Goal: Information Seeking & Learning: Compare options

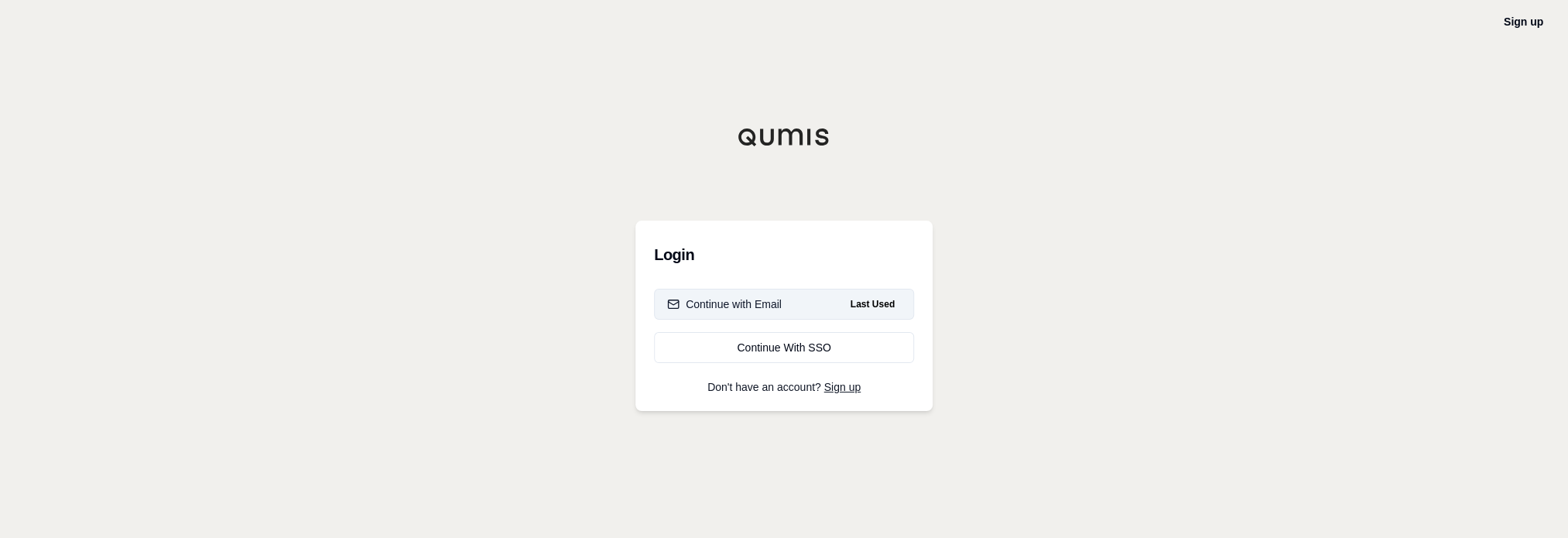
click at [762, 300] on div "Continue with Email" at bounding box center [725, 304] width 115 height 16
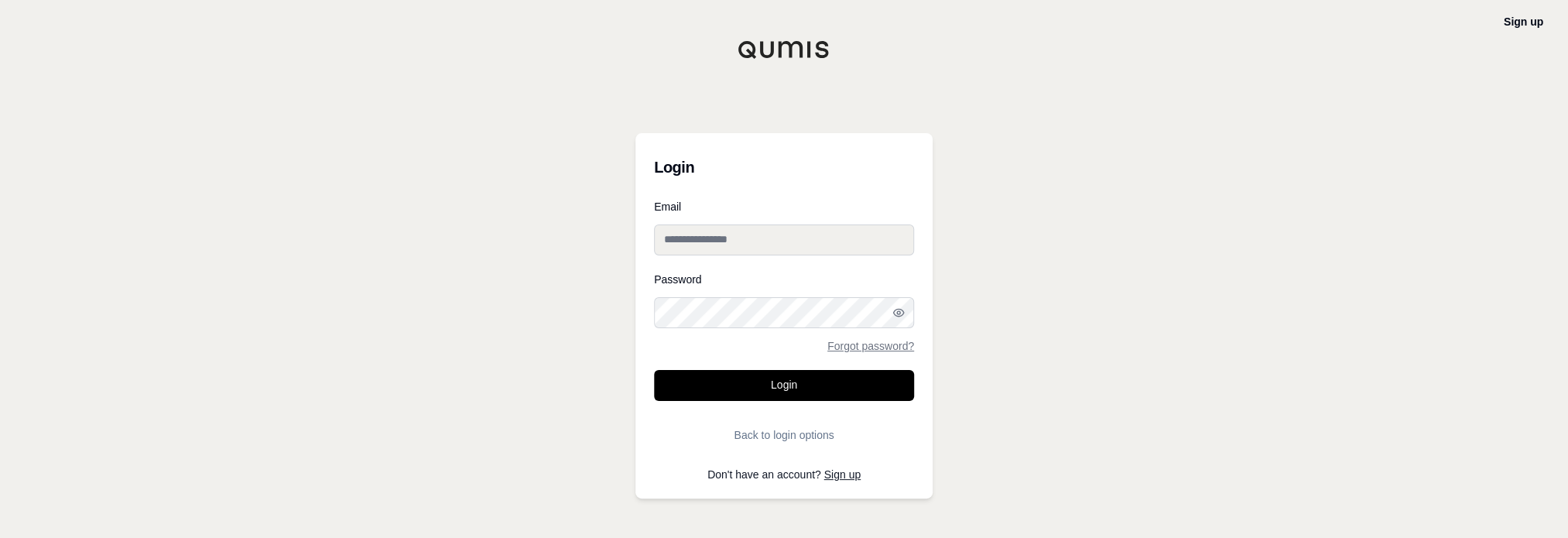
type input "**********"
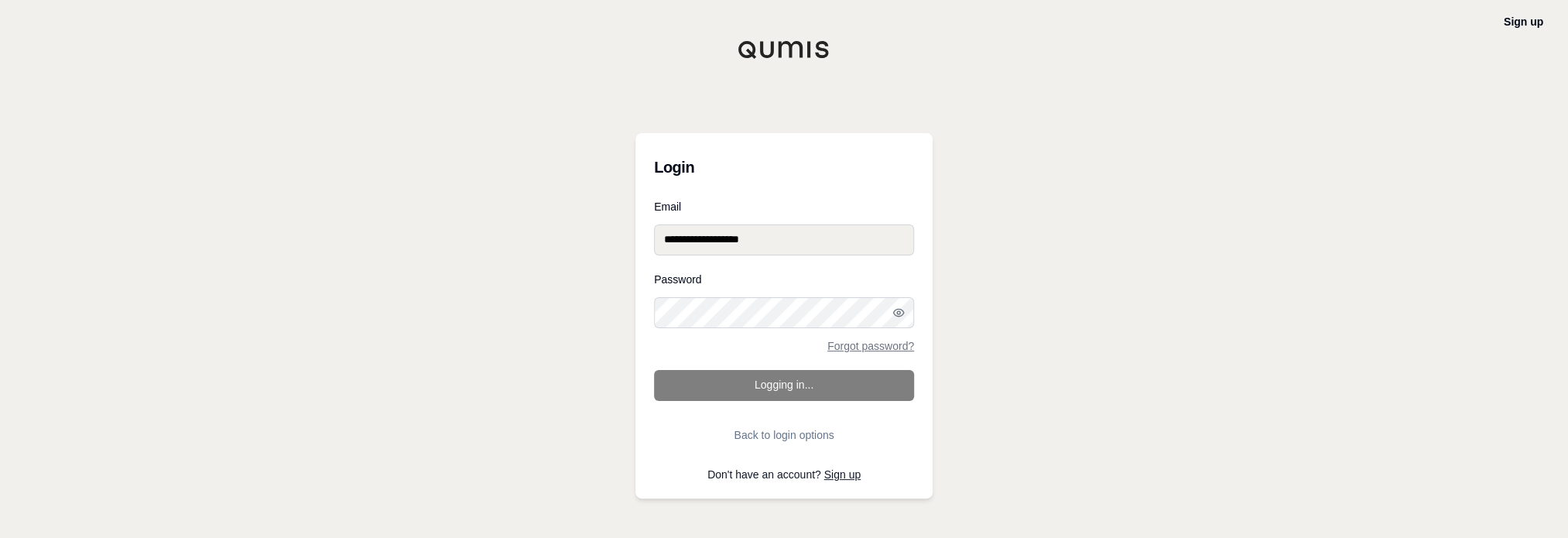
click at [775, 383] on form "**********" at bounding box center [784, 326] width 260 height 250
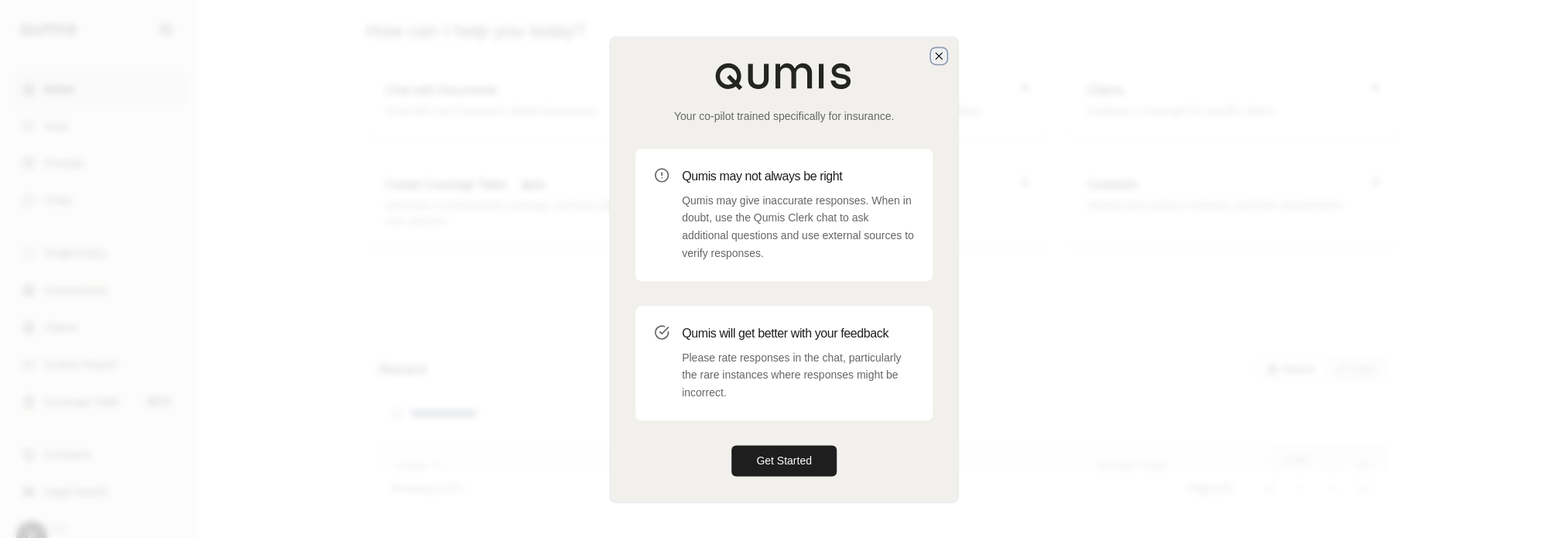
click at [938, 57] on icon "button" at bounding box center [938, 55] width 12 height 12
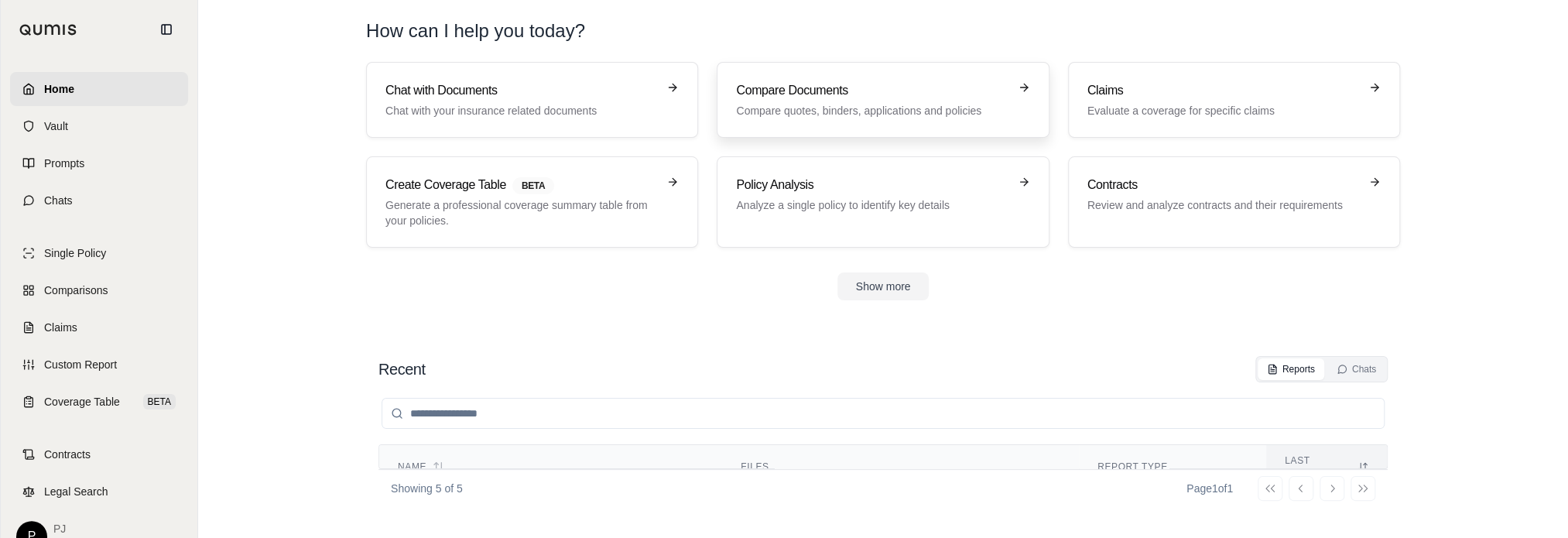
click at [783, 100] on div "Compare Documents Compare quotes, binders, applications and policies" at bounding box center [872, 99] width 272 height 37
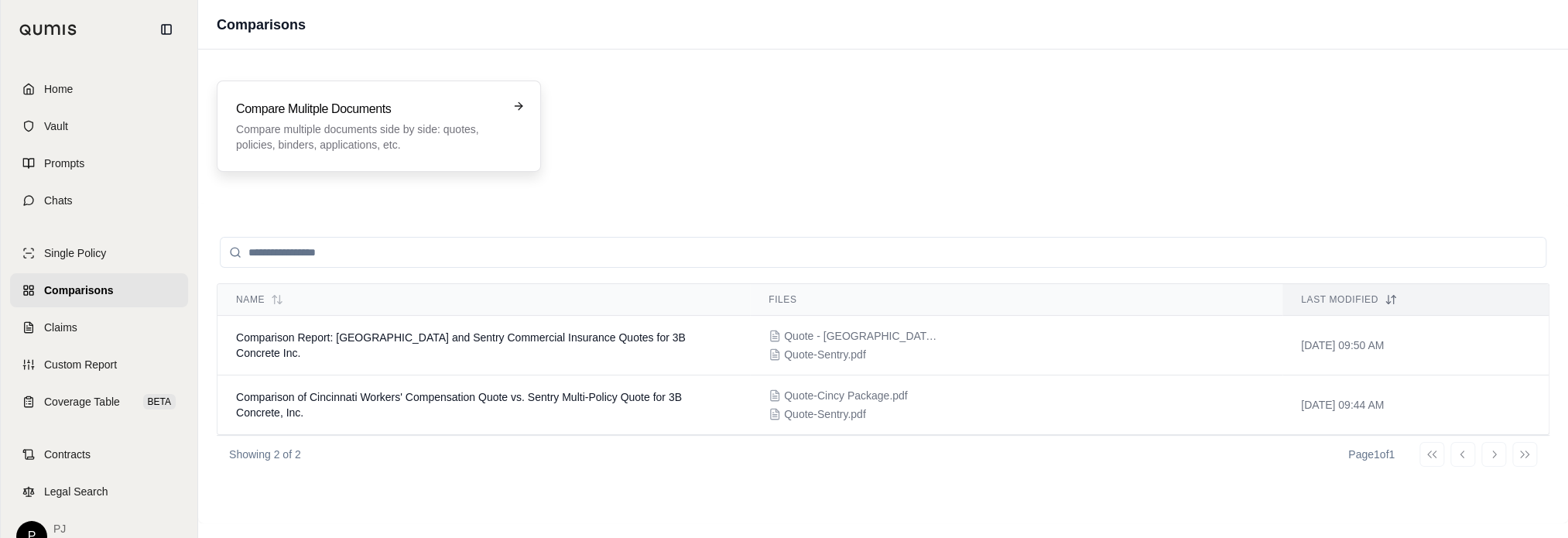
click at [334, 121] on p "Compare multiple documents side by side: quotes, policies, binders, application…" at bounding box center [368, 136] width 264 height 31
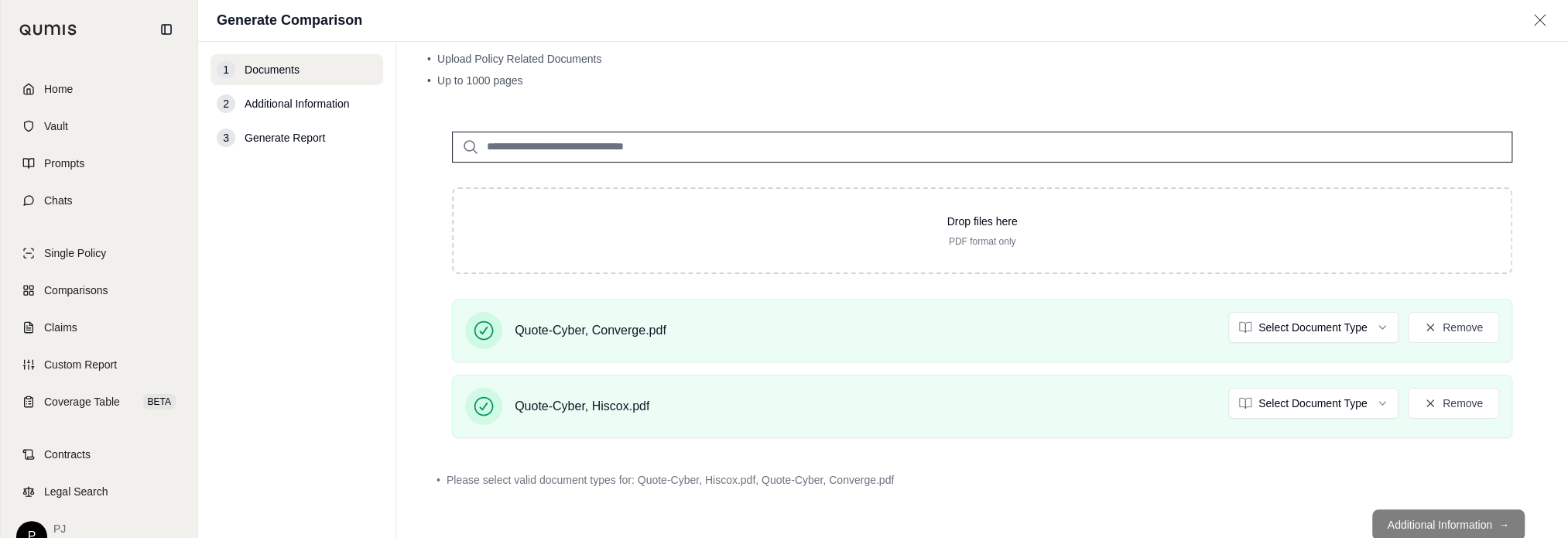
scroll to position [93, 0]
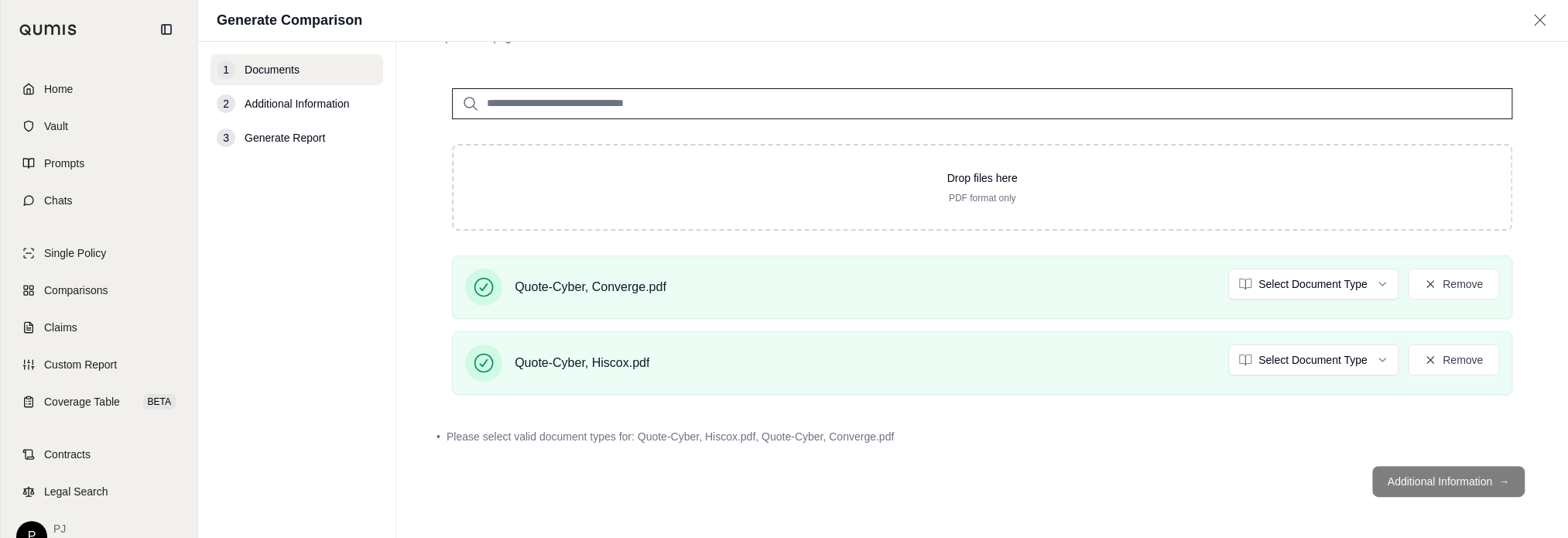
click at [1403, 483] on footer "Additional Information →" at bounding box center [981, 481] width 1109 height 55
click at [892, 464] on footer "Additional Information →" at bounding box center [981, 481] width 1109 height 55
click at [712, 91] on input "search" at bounding box center [981, 103] width 1060 height 31
click at [1375, 358] on html "Home Vault Prompts Chats Single Policy Comparisons Claims Custom Report Coverag…" at bounding box center [784, 269] width 1568 height 538
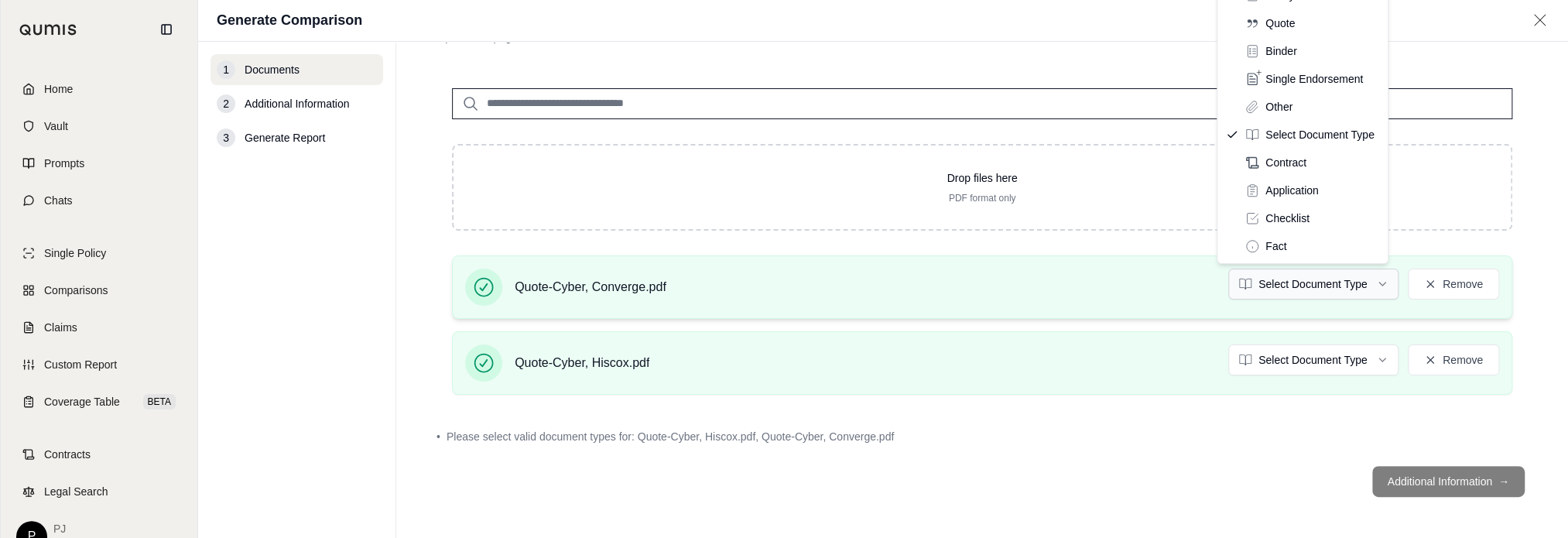
click at [1371, 286] on html "Home Vault Prompts Chats Single Policy Comparisons Claims Custom Report Coverag…" at bounding box center [784, 269] width 1568 height 538
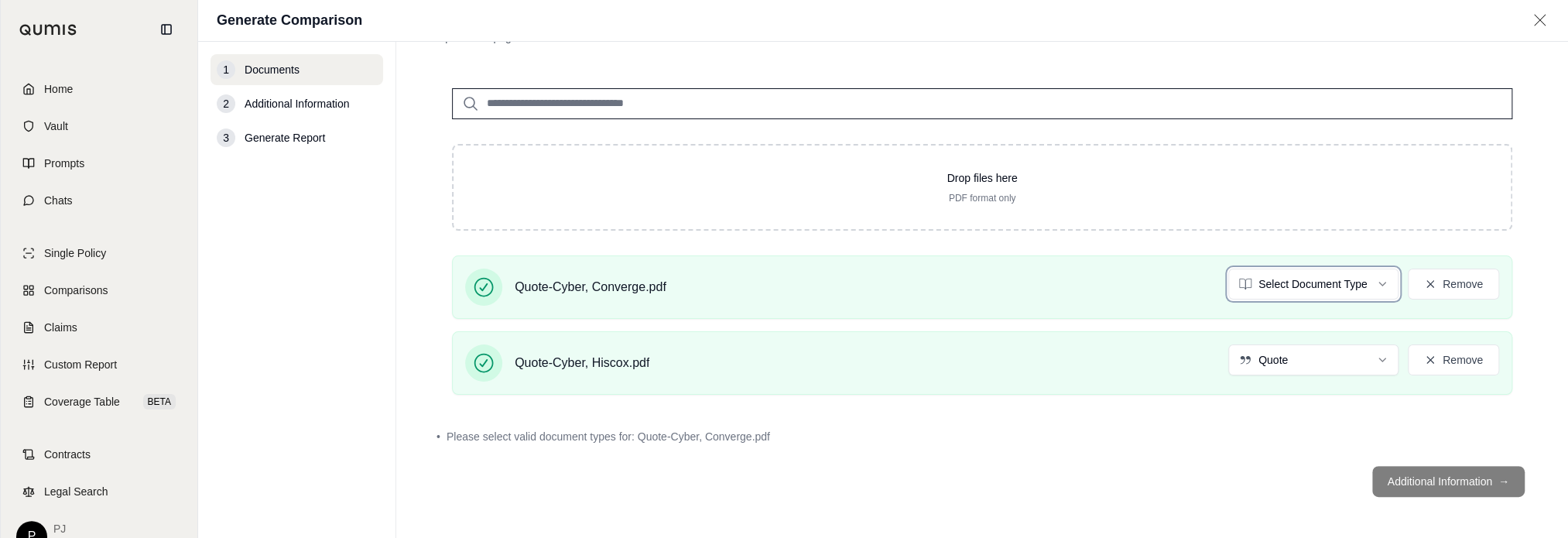
scroll to position [50, 0]
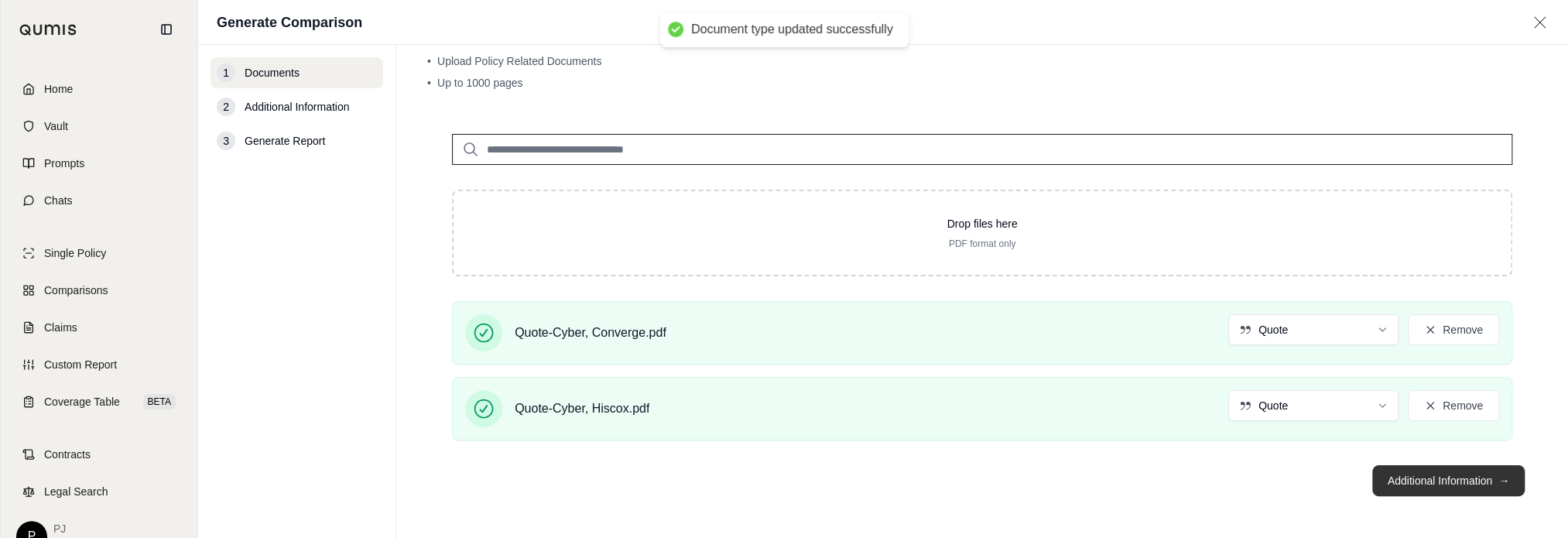
click at [1404, 484] on button "Additional Information →" at bounding box center [1448, 480] width 153 height 31
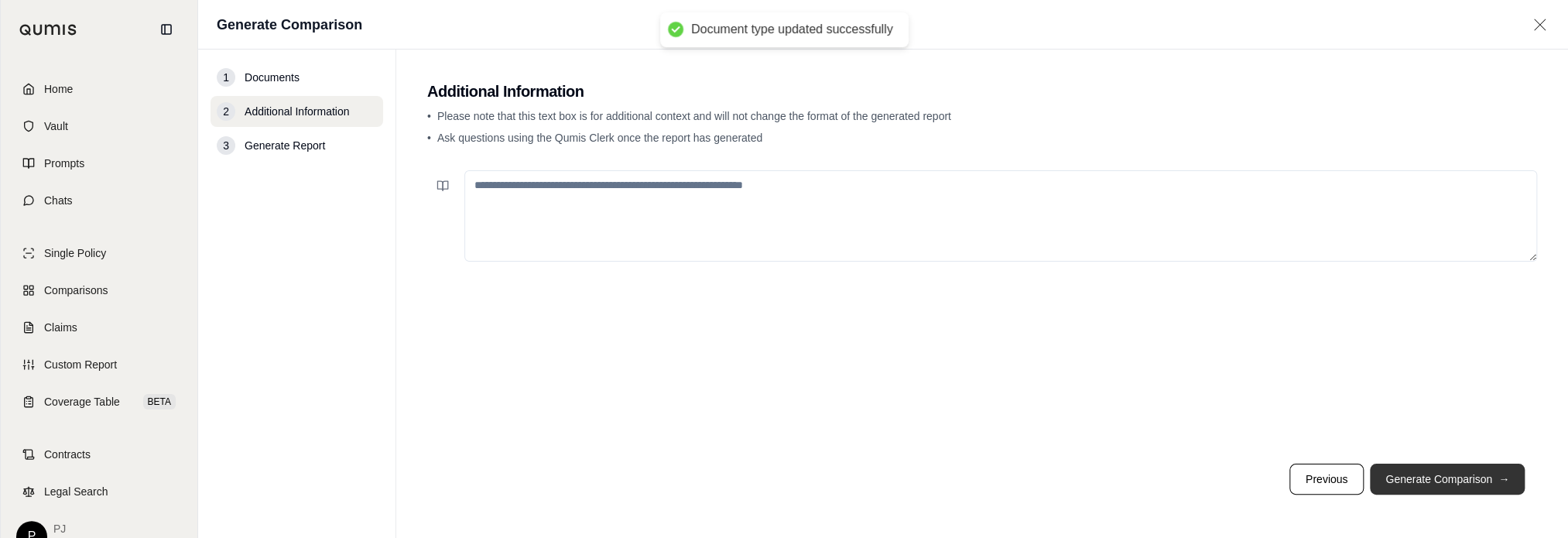
scroll to position [0, 0]
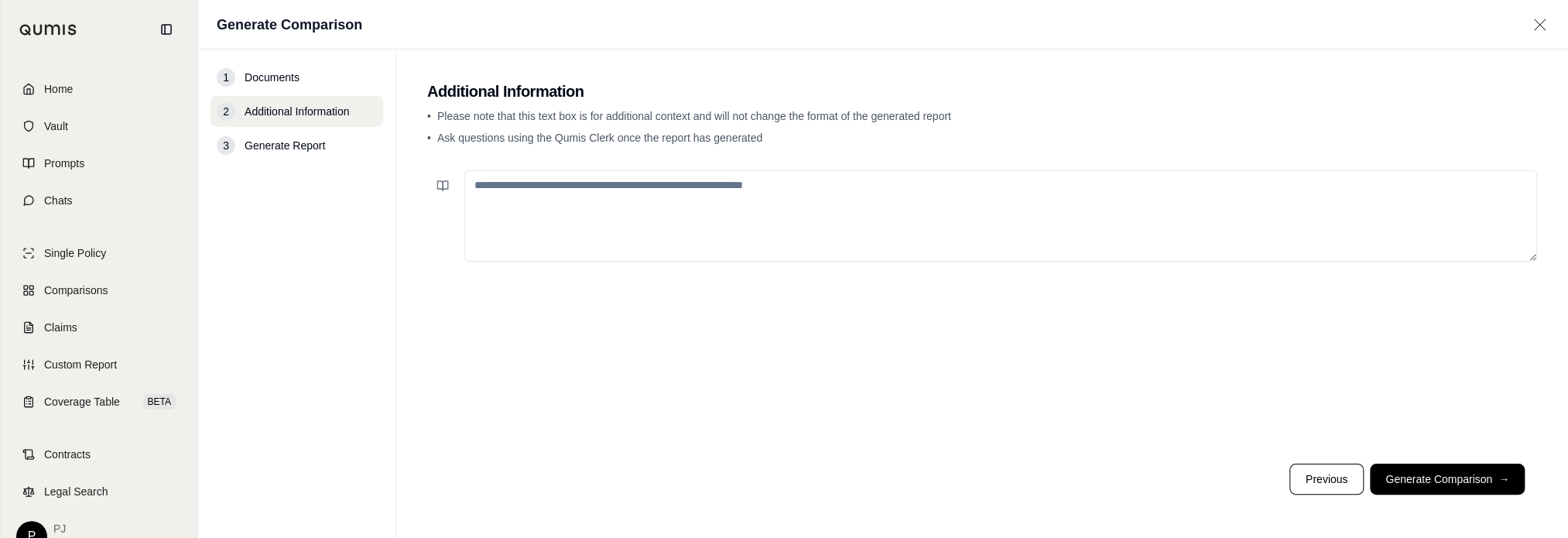
click at [1430, 474] on button "Generate Comparison →" at bounding box center [1447, 478] width 154 height 31
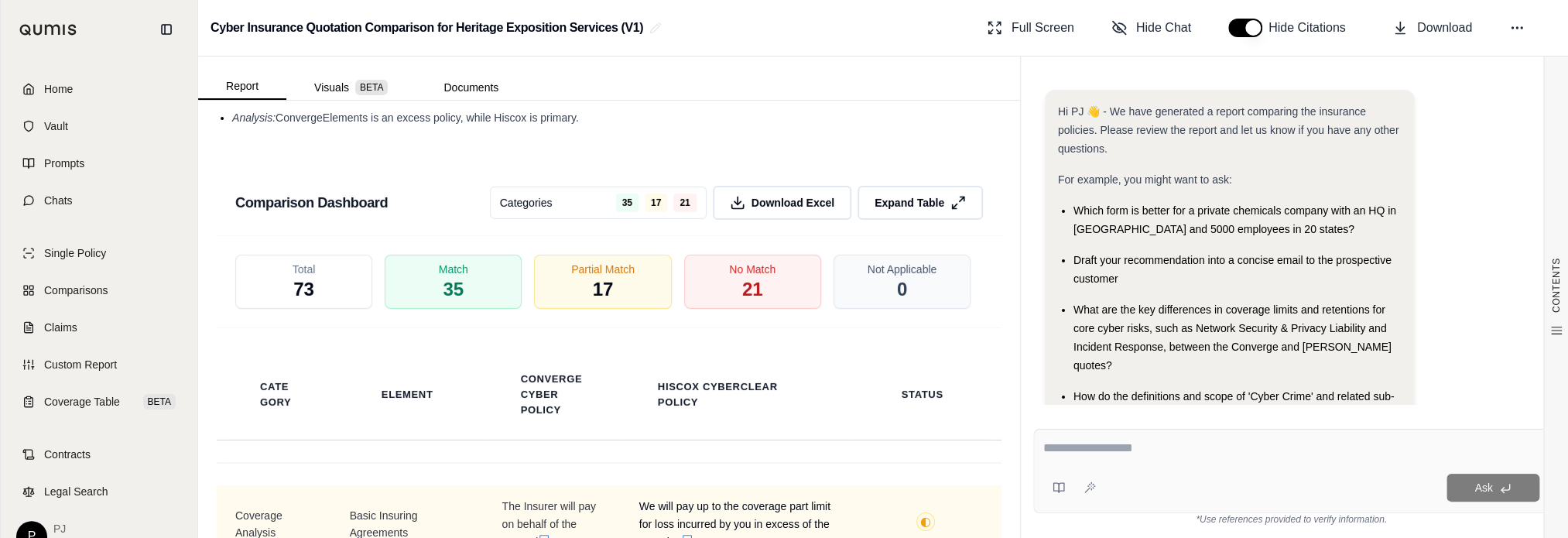
scroll to position [3448, 0]
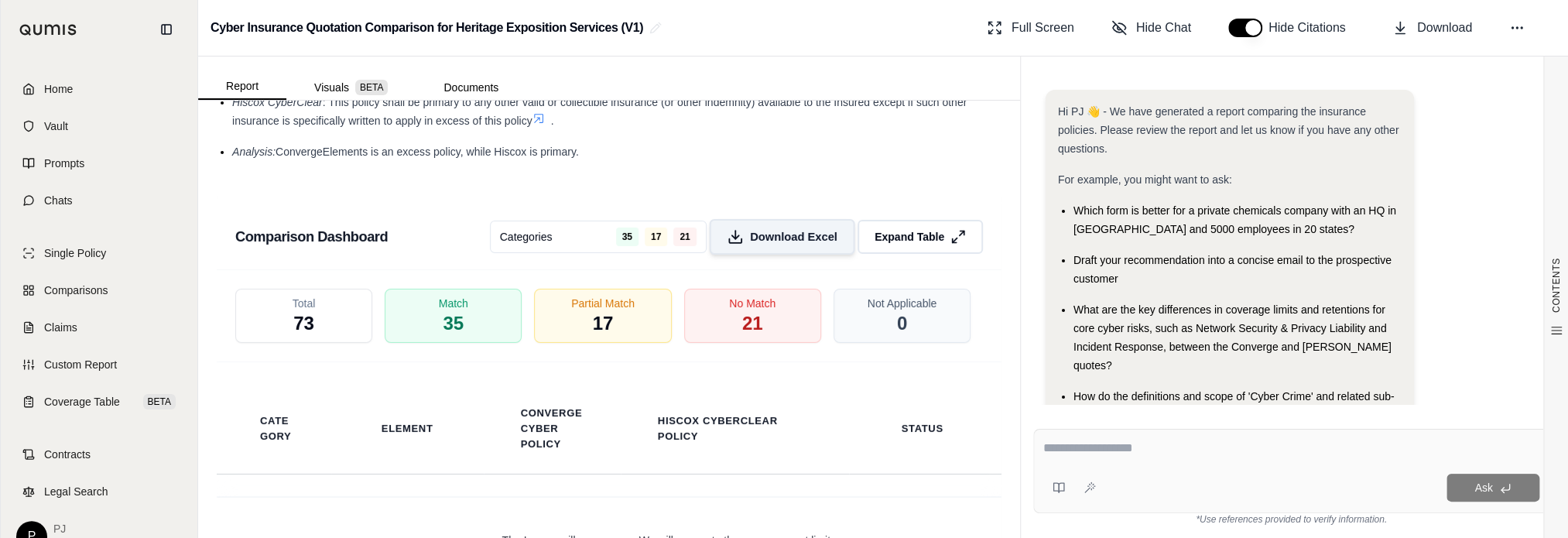
click at [767, 240] on span "Download Excel" at bounding box center [794, 237] width 88 height 17
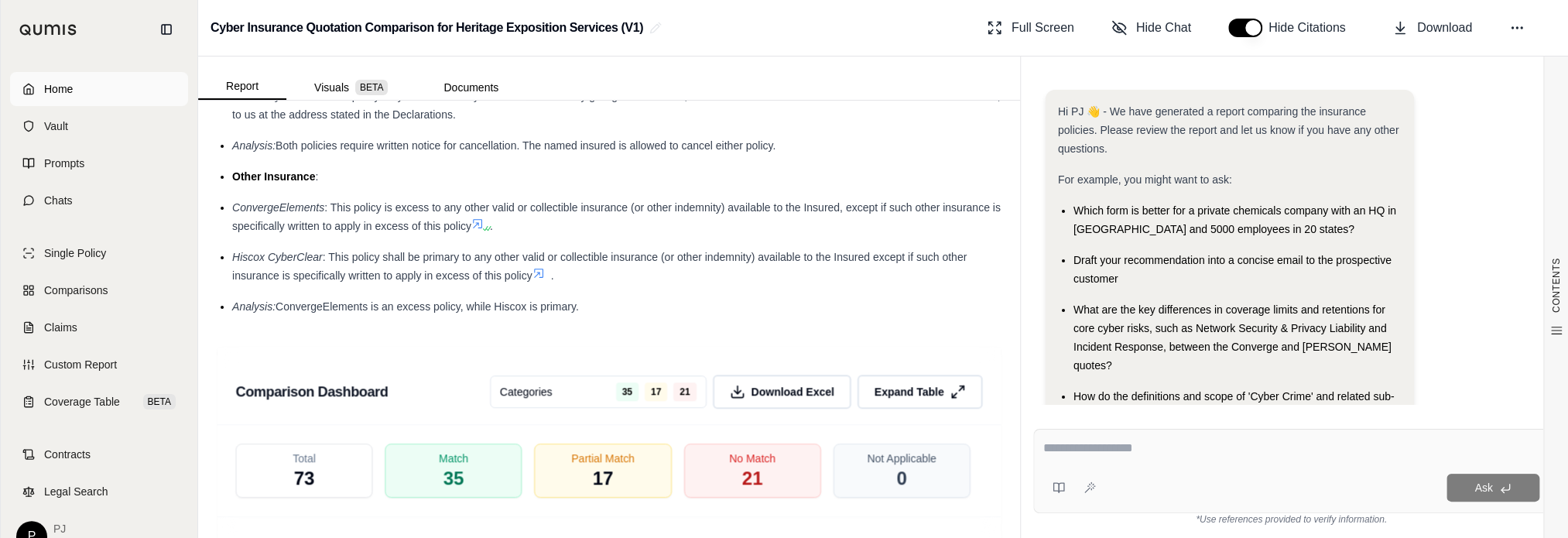
click at [44, 84] on span "Home" at bounding box center [58, 88] width 29 height 16
